Goal: Task Accomplishment & Management: Manage account settings

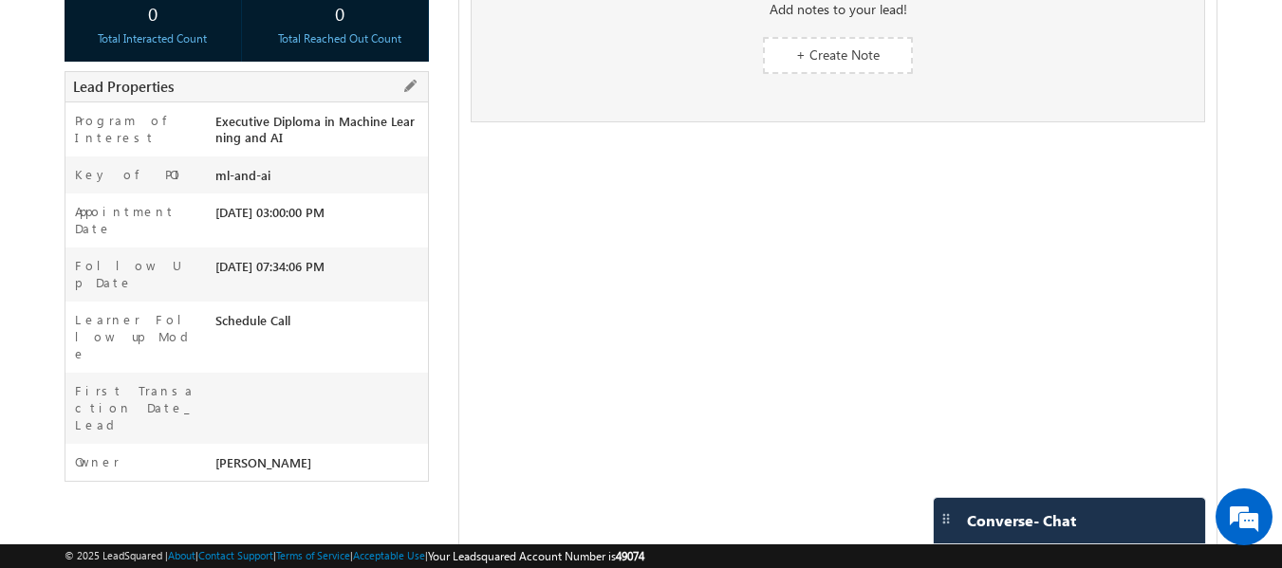
scroll to position [95, 0]
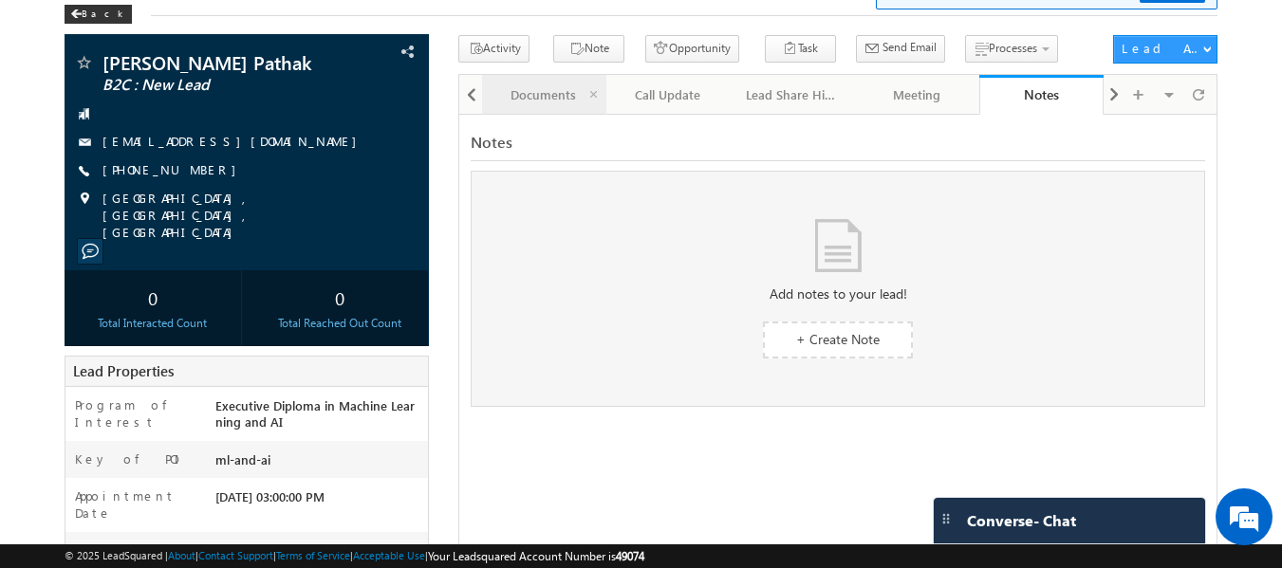
click at [528, 103] on div "Documents" at bounding box center [543, 95] width 92 height 23
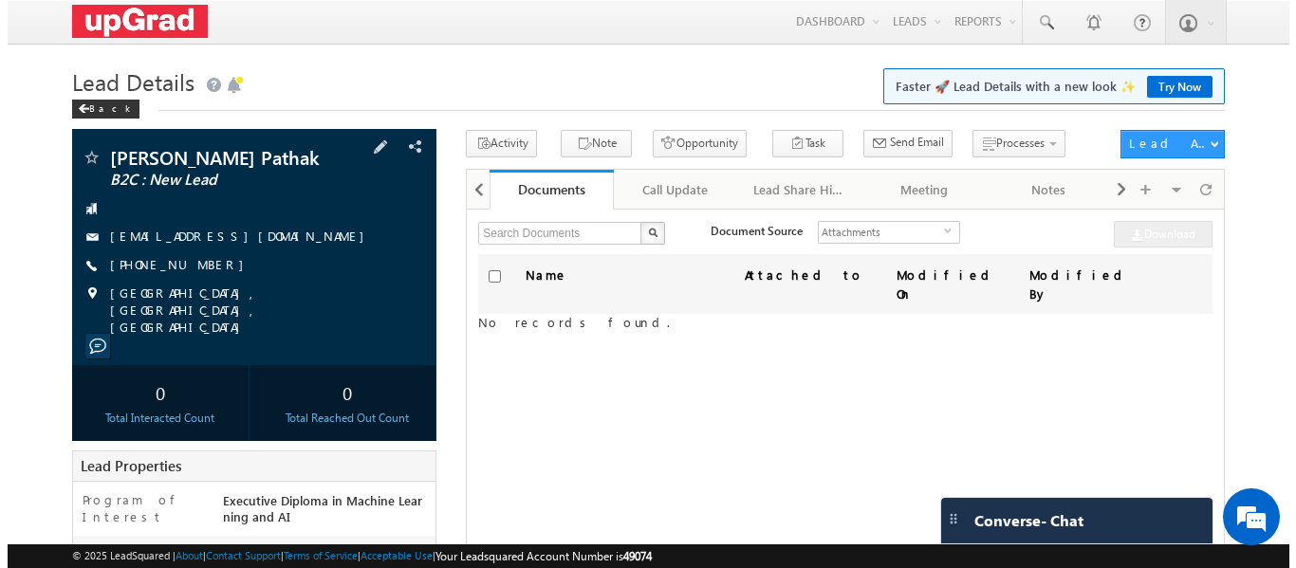
scroll to position [0, 0]
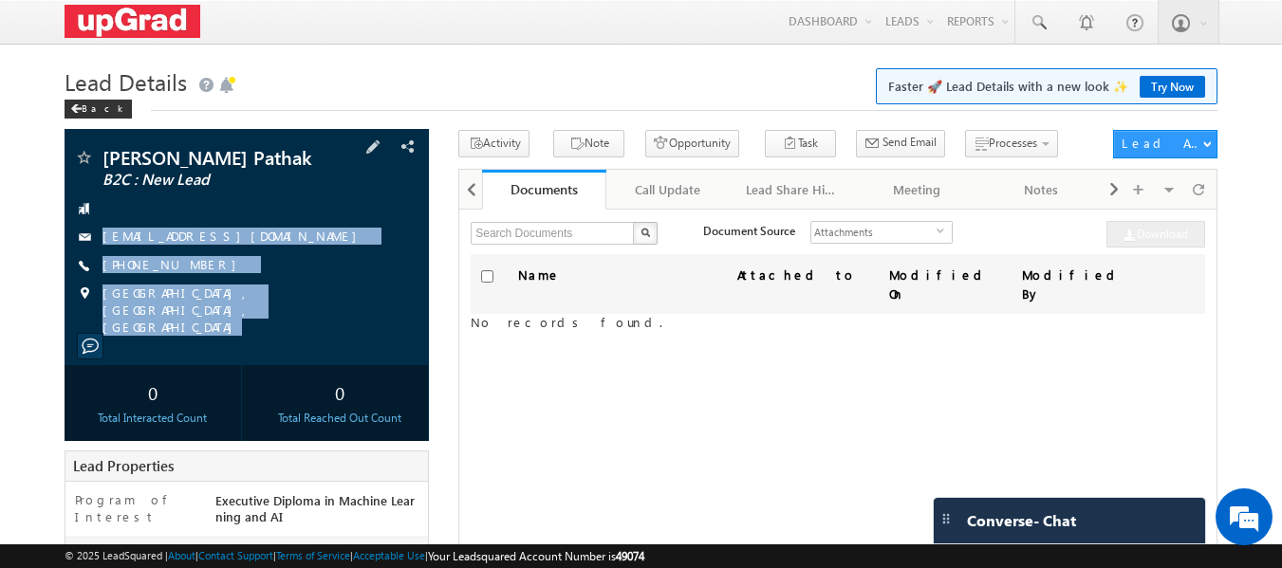
drag, startPoint x: 135, startPoint y: 210, endPoint x: 253, endPoint y: 274, distance: 135.0
click at [328, 330] on div "Abhishek Pathak Pathak B2C : New Lead abhis.pathak1992@gmail.com" at bounding box center [247, 247] width 365 height 236
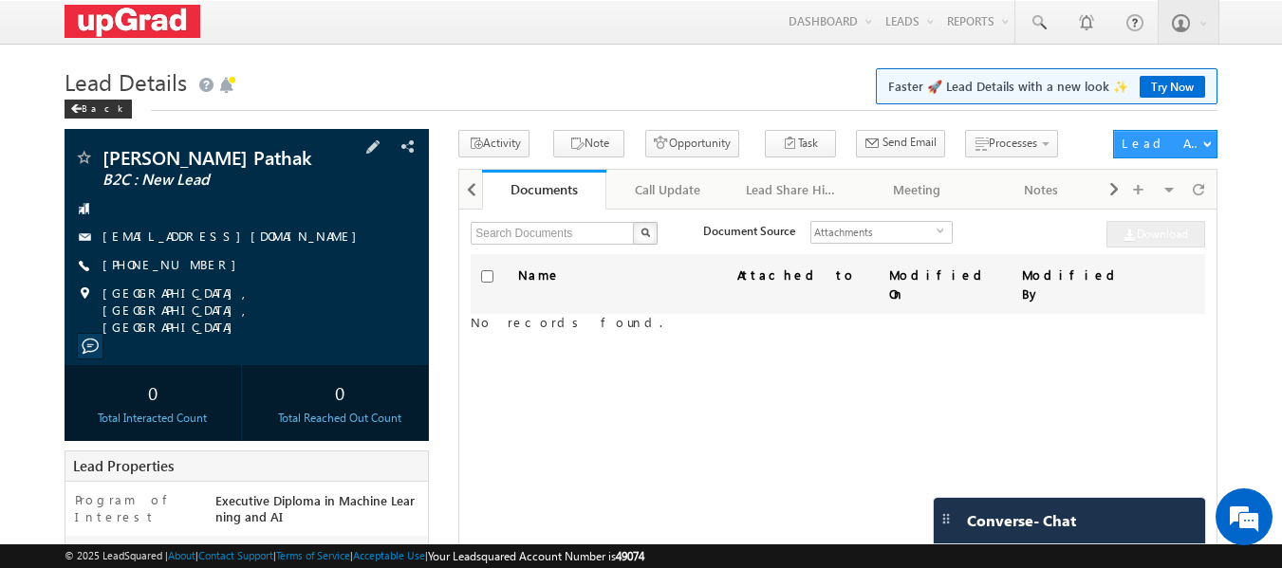
click at [135, 215] on div at bounding box center [247, 208] width 346 height 19
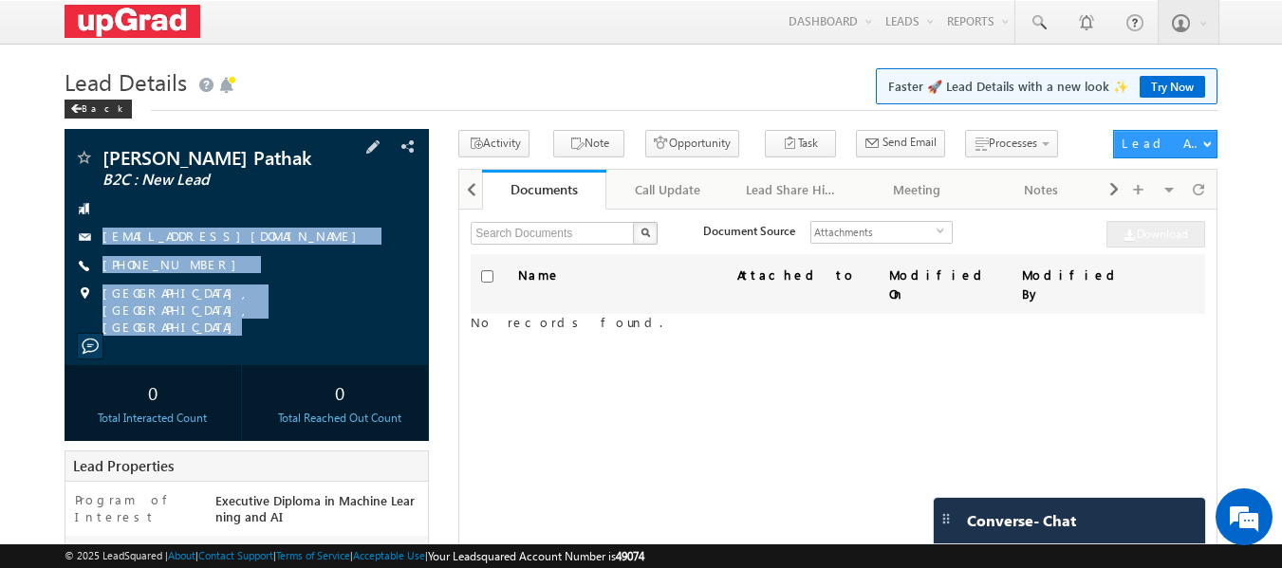
drag, startPoint x: 88, startPoint y: 204, endPoint x: 280, endPoint y: 342, distance: 236.0
click at [280, 342] on div "Abhishek Pathak Pathak B2C : New Lead abhis.pathak1992@gmail.com" at bounding box center [247, 247] width 365 height 236
copy div "abhis.pathak1992@gmail.com +91-7326963892 Kolkata, West Bengal, India"
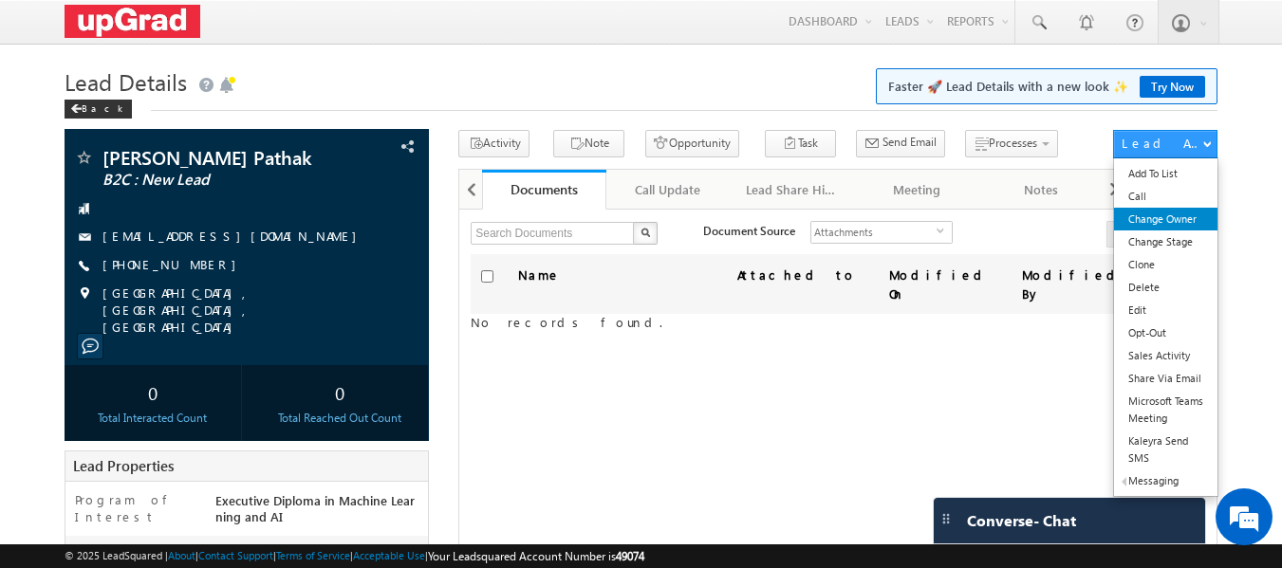
click at [1168, 225] on link "Change Owner" at bounding box center [1165, 219] width 103 height 23
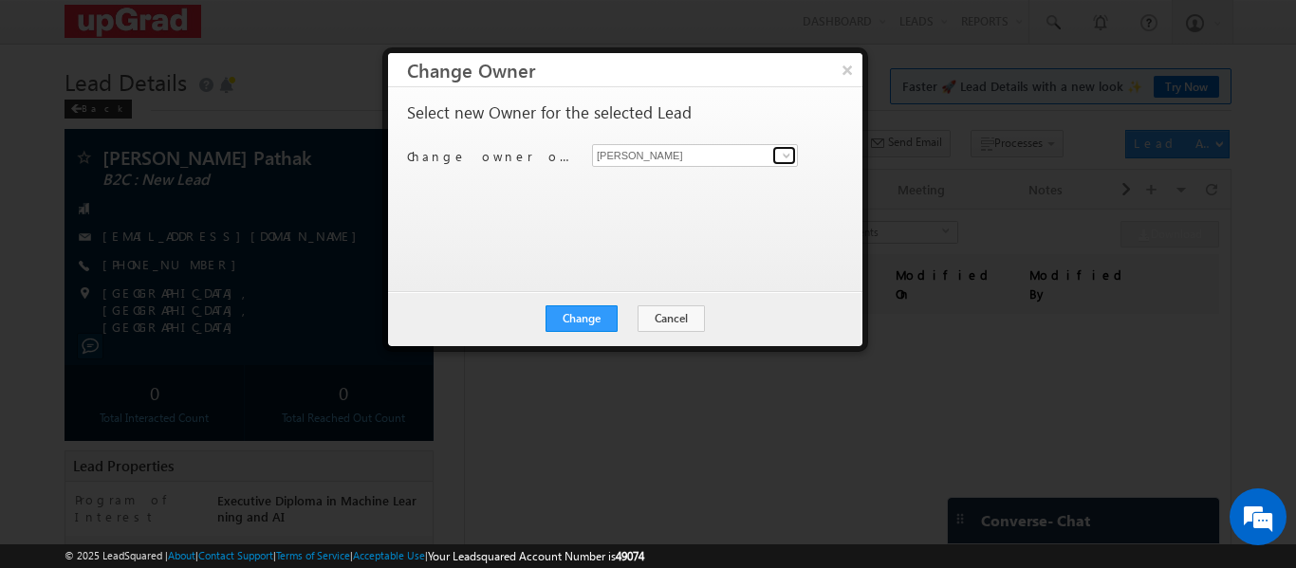
click at [782, 157] on span at bounding box center [786, 155] width 15 height 15
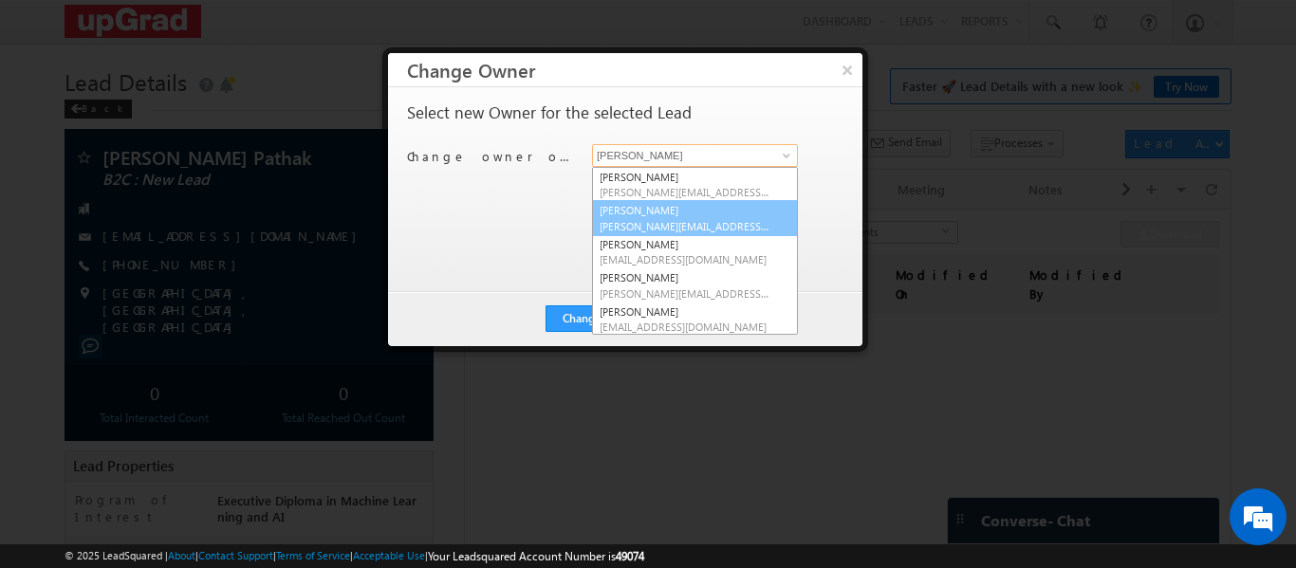
click at [661, 221] on span "rajib.chowdhury@upgrad.com" at bounding box center [685, 226] width 171 height 14
type input "Rajib Chowdhury"
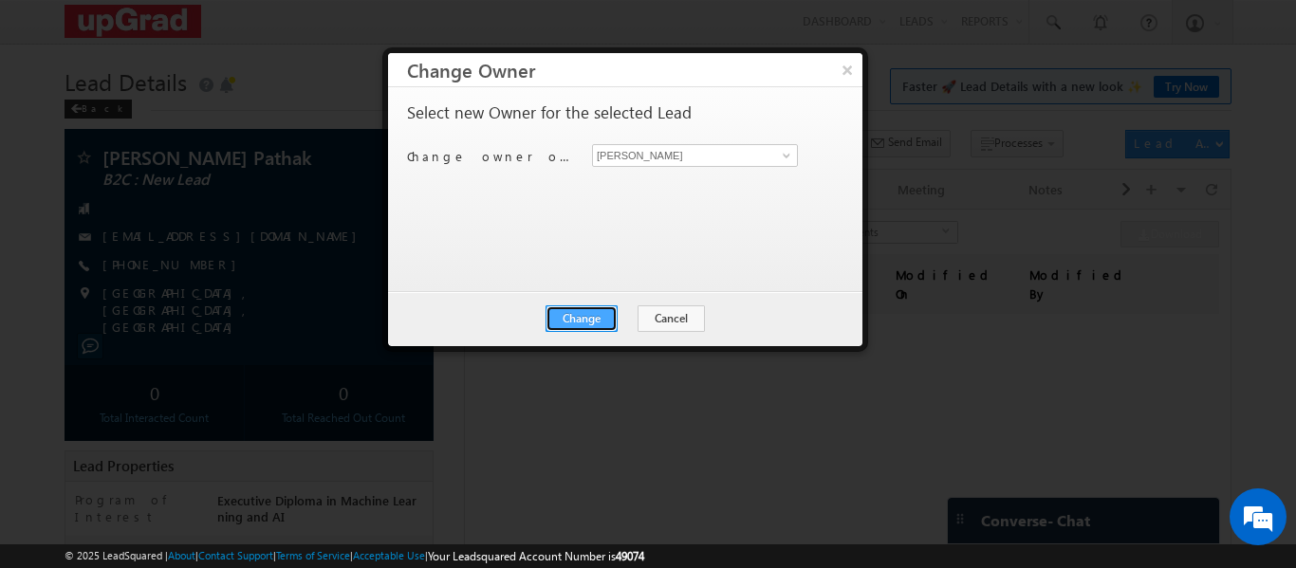
click at [589, 315] on button "Change" at bounding box center [582, 319] width 72 height 27
